Goal: Task Accomplishment & Management: Manage account settings

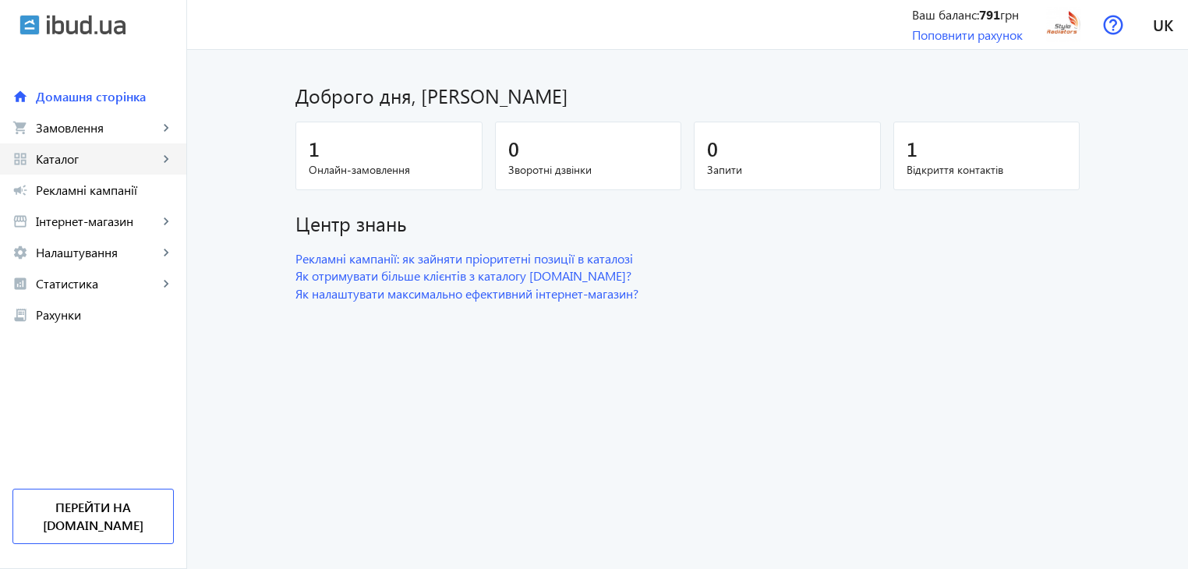
click at [108, 168] on link "grid_view Каталог keyboard_arrow_right" at bounding box center [93, 158] width 186 height 31
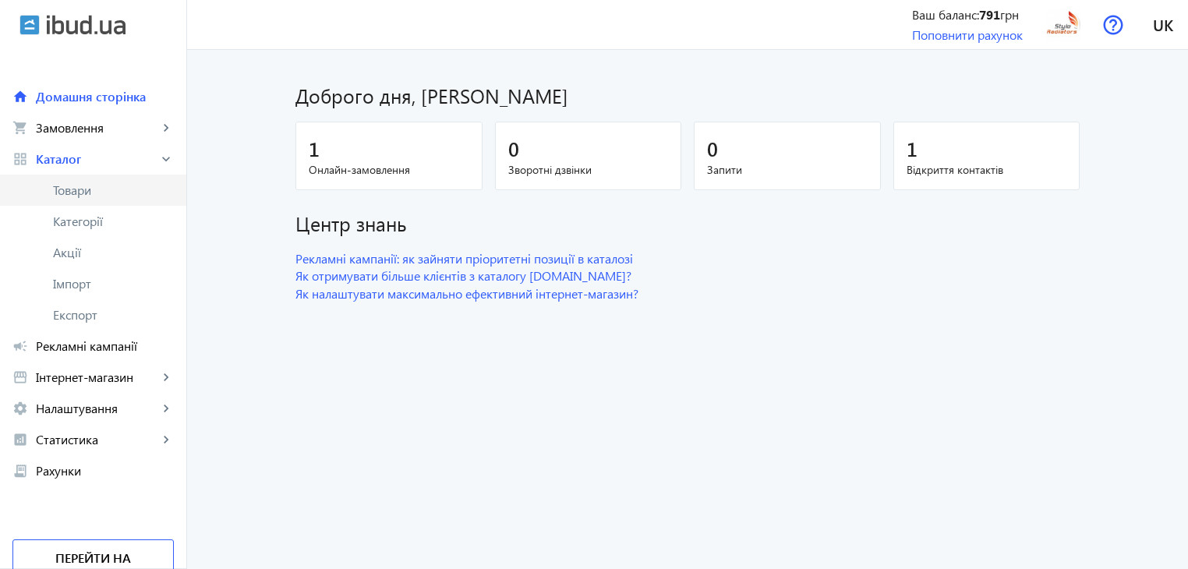
click at [83, 193] on span "Товари" at bounding box center [113, 190] width 121 height 16
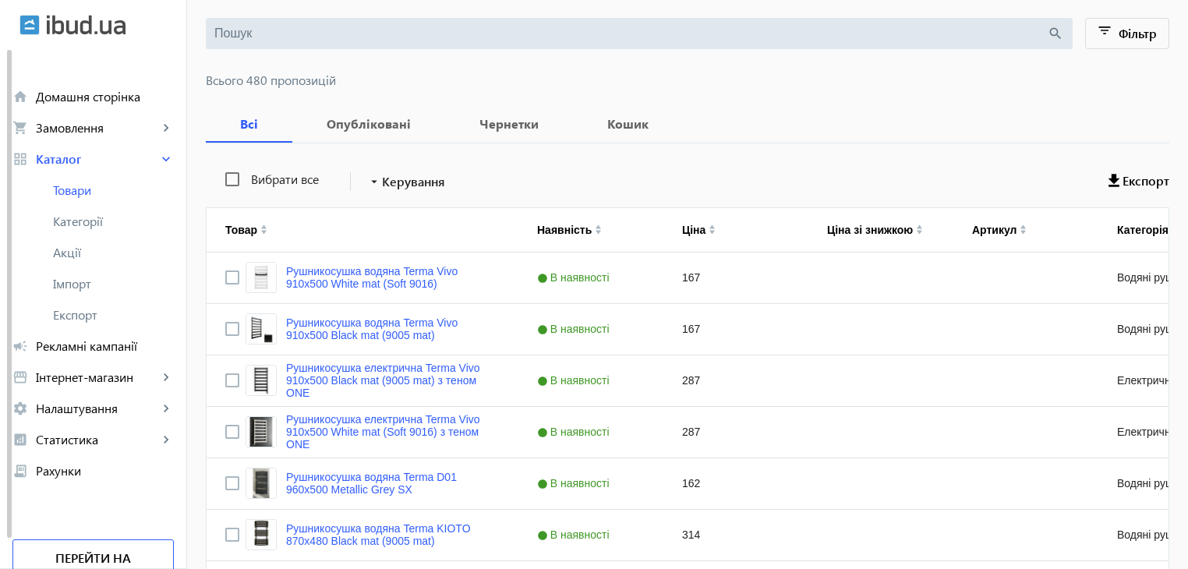
scroll to position [156, 0]
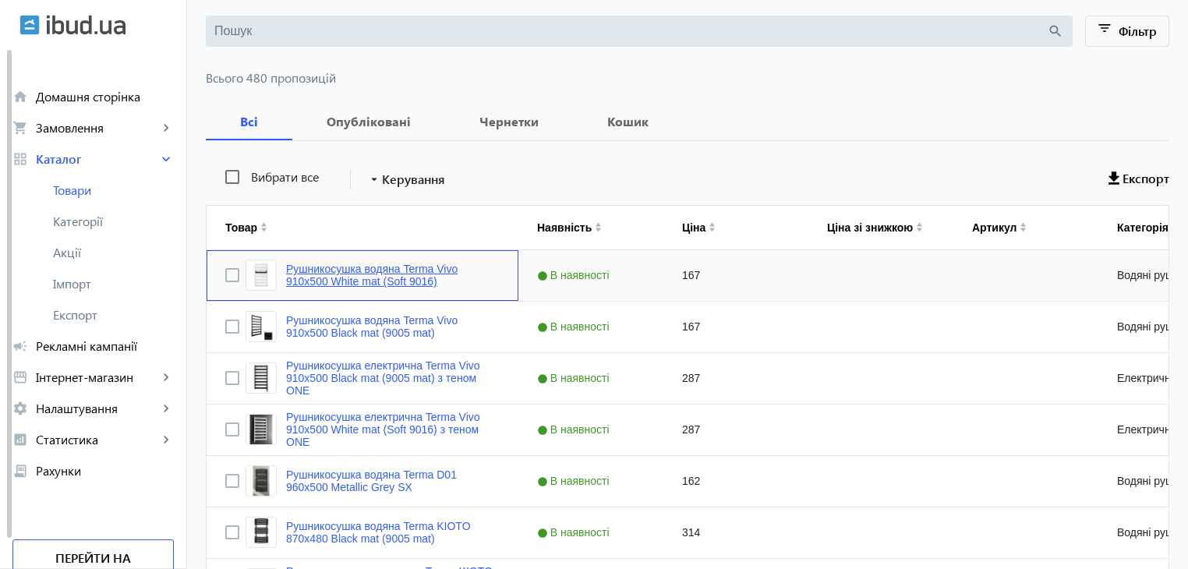
click at [373, 271] on link "Рушникосушка водяна Terma Vivo 910x500 White mat (Soft 9016)" at bounding box center [393, 275] width 214 height 25
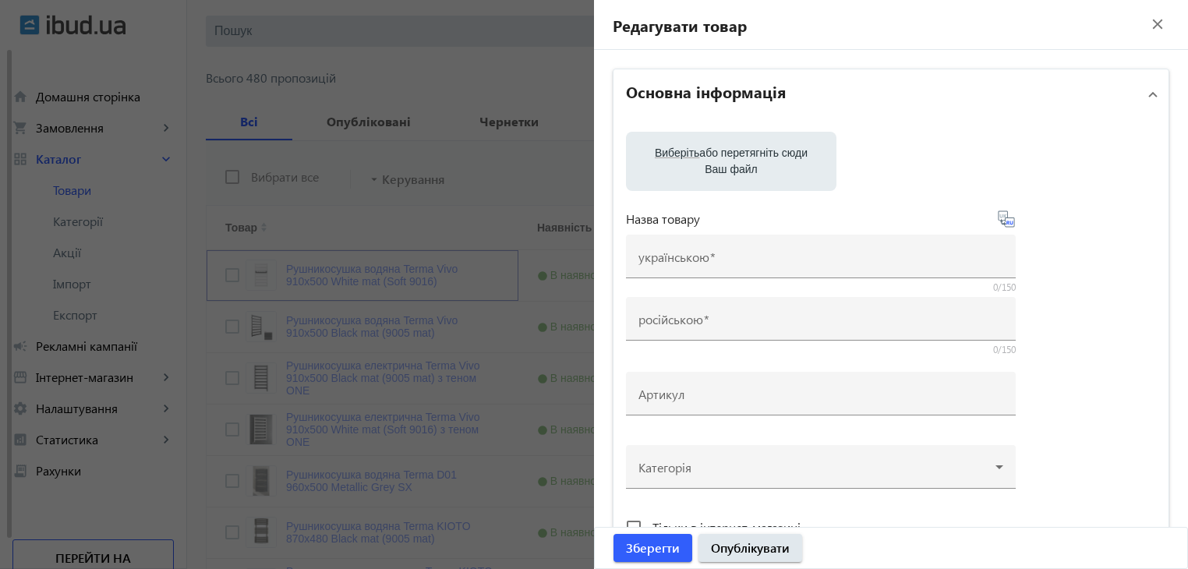
type input "Рушникосушка водяна Terma Vivo 910x500 White mat (Soft 9016)"
type input "Полотенцесушитель водяной Terma Vivo 910x500 White mat (Soft 9016)"
checkbox input "true"
type input "167"
type input "Рушникосушка Terma Vivo"
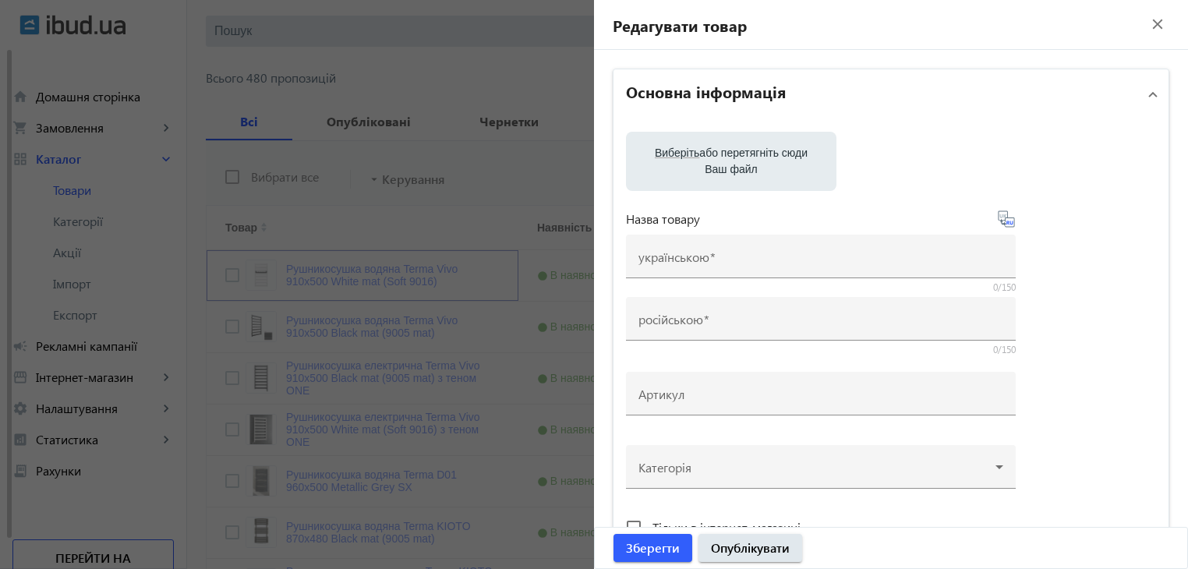
type input "Полотенцесушитель Terma Vivo - купити у [GEOGRAPHIC_DATA]"
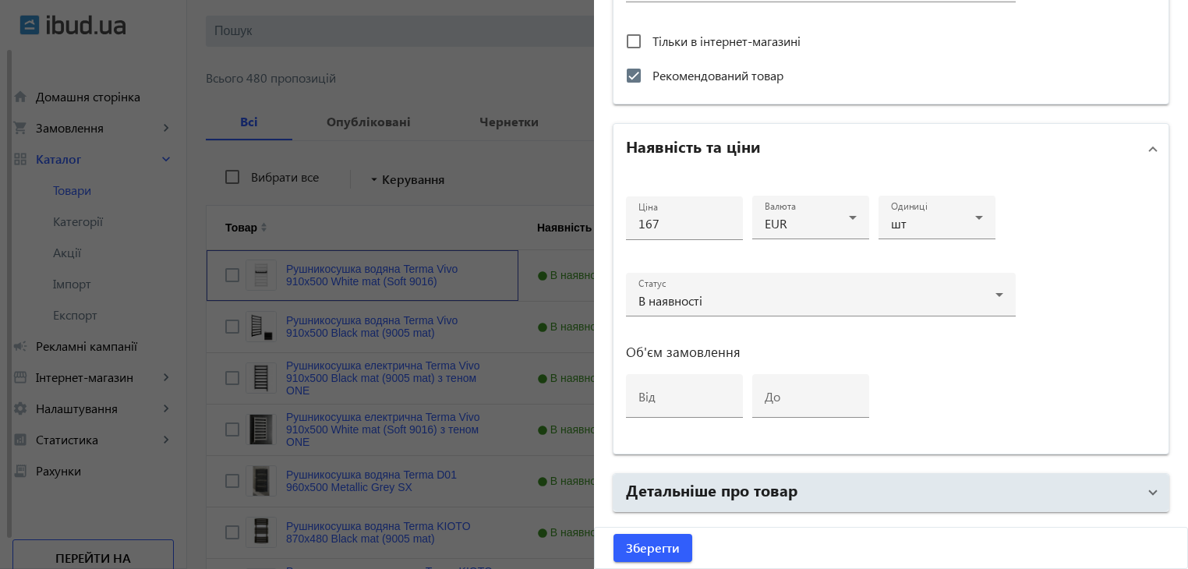
scroll to position [702, 0]
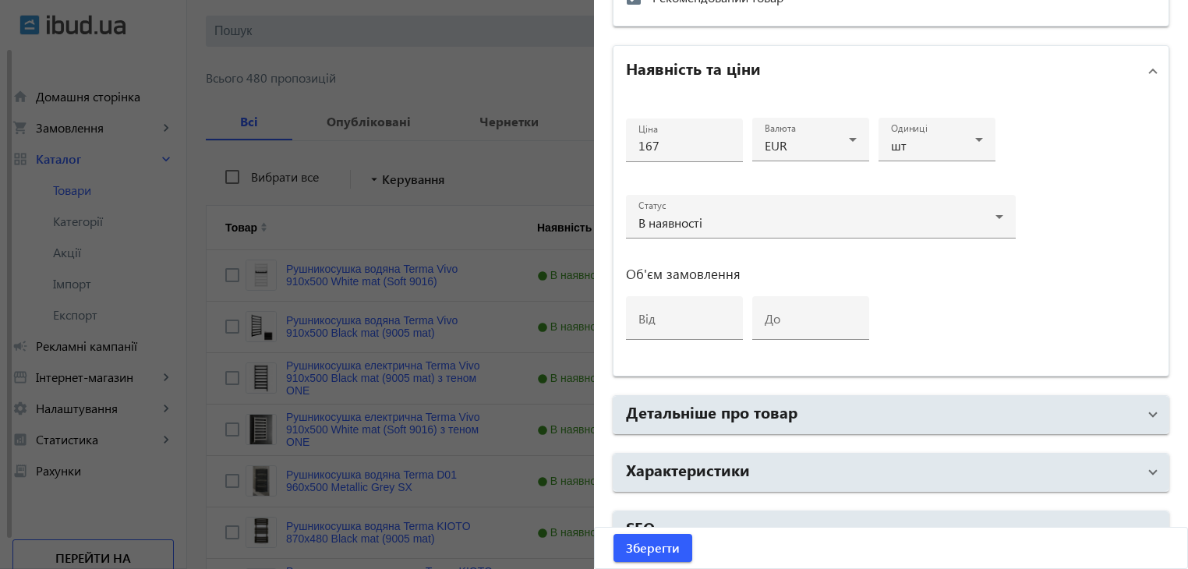
click at [568, 104] on div at bounding box center [594, 284] width 1188 height 569
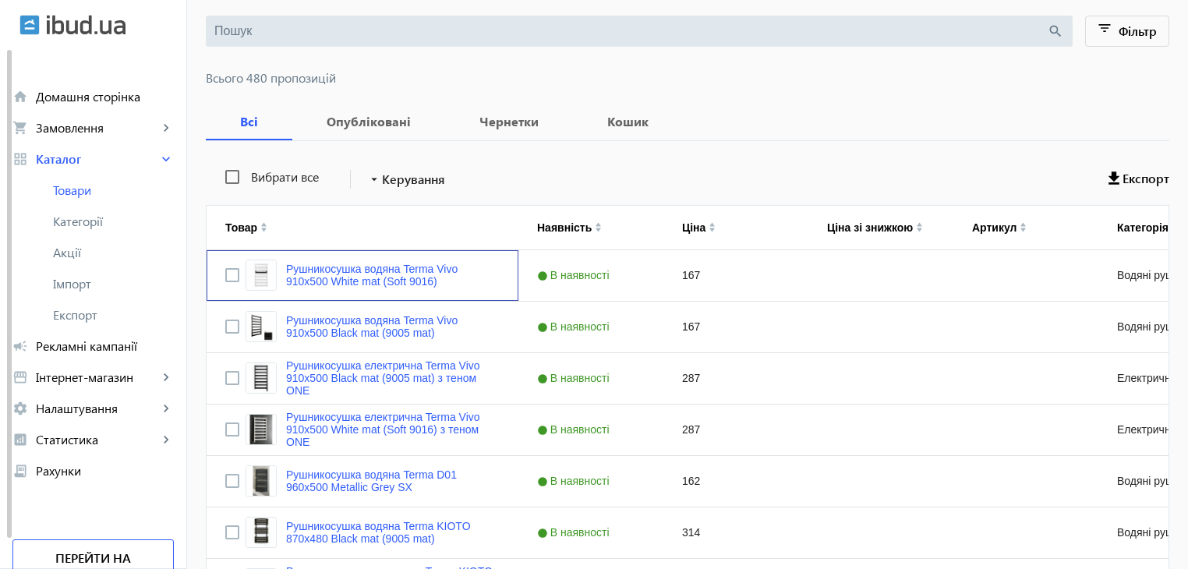
scroll to position [0, 0]
